Goal: Task Accomplishment & Management: Manage account settings

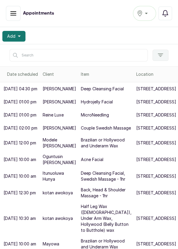
scroll to position [183, 0]
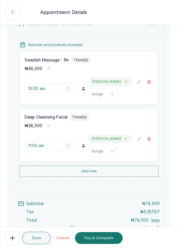
scroll to position [77, 0]
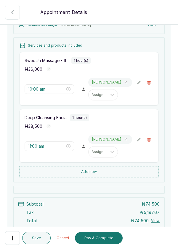
click at [99, 238] on button "Pay & Complete" at bounding box center [99, 238] width 48 height 12
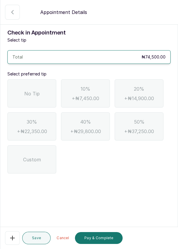
scroll to position [0, 0]
click at [24, 94] on div "No Tip" at bounding box center [31, 93] width 49 height 28
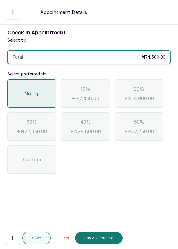
click at [109, 239] on button "Pay & Complete" at bounding box center [99, 238] width 48 height 12
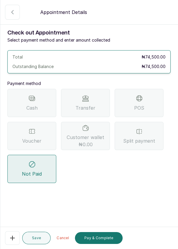
click at [102, 107] on div "Transfer" at bounding box center [85, 103] width 49 height 28
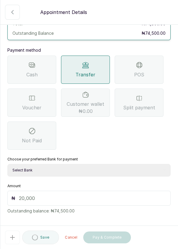
scroll to position [34, 0]
click at [113, 170] on select "Select Bank DERMASPACE ESTHETIC & WELLNESS CENT Sterling Bank DERMASPACEEST/DER…" at bounding box center [89, 170] width 164 height 12
select select "2e74708a-ec72-4623-8678-53c89a685e54"
click at [7, 164] on select "Select Bank DERMASPACE ESTHETIC & WELLNESS CENT Sterling Bank DERMASPACEEST/DER…" at bounding box center [89, 170] width 164 height 12
click at [92, 196] on input "text" at bounding box center [93, 197] width 148 height 7
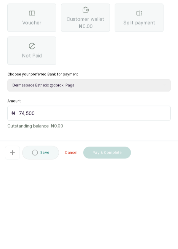
scroll to position [39, 0]
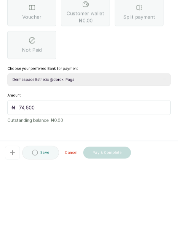
type input "74,500"
click at [117, 219] on form "Back Appointment Details Check out Appointment Select payment method and enter …" at bounding box center [89, 119] width 178 height 317
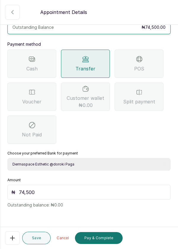
click at [107, 240] on button "Pay & Complete" at bounding box center [99, 238] width 48 height 12
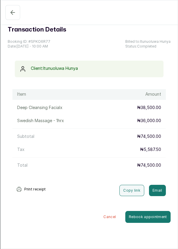
click at [11, 13] on icon "button" at bounding box center [13, 12] width 4 height 4
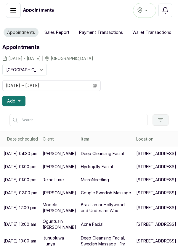
scroll to position [0, 0]
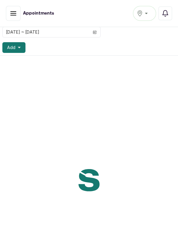
scroll to position [108, 0]
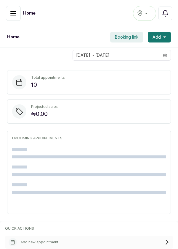
click at [154, 15] on button "[GEOGRAPHIC_DATA]" at bounding box center [144, 13] width 23 height 15
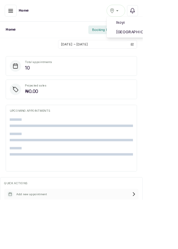
click at [170, 40] on span "[GEOGRAPHIC_DATA]" at bounding box center [181, 39] width 72 height 7
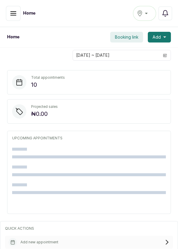
click at [12, 19] on button "button" at bounding box center [13, 13] width 15 height 15
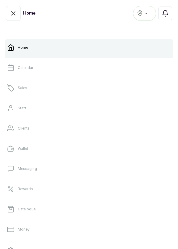
click at [48, 88] on link "Sales" at bounding box center [89, 88] width 169 height 17
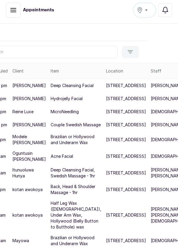
scroll to position [20, 0]
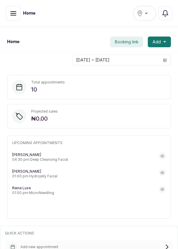
click at [148, 16] on div "[GEOGRAPHIC_DATA]" at bounding box center [144, 13] width 15 height 7
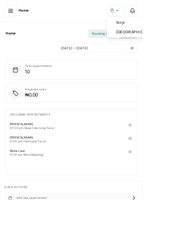
click at [168, 42] on span "[GEOGRAPHIC_DATA]" at bounding box center [181, 39] width 72 height 7
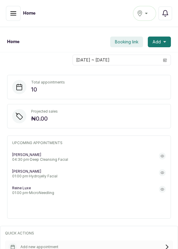
click at [11, 12] on icon "button" at bounding box center [13, 13] width 7 height 7
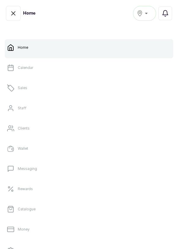
click at [39, 90] on link "Sales" at bounding box center [89, 88] width 169 height 17
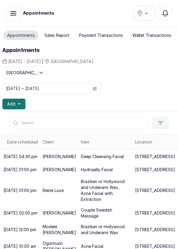
click at [92, 86] on span at bounding box center [94, 88] width 11 height 10
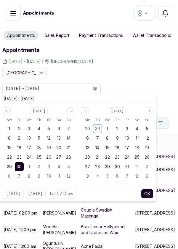
click at [31, 164] on div "1" at bounding box center [29, 166] width 9 height 9
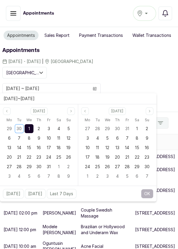
click at [29, 126] on span "1" at bounding box center [29, 128] width 1 height 5
click at [146, 194] on button "OK" at bounding box center [147, 194] width 12 height 10
type input "[DATE] ~ [DATE]"
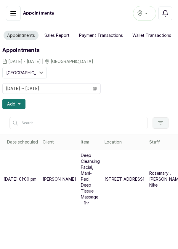
click at [15, 17] on button "Confirmed" at bounding box center [13, 13] width 15 height 15
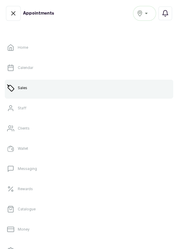
click at [38, 128] on link "Clients" at bounding box center [89, 128] width 169 height 17
